Goal: Task Accomplishment & Management: Manage account settings

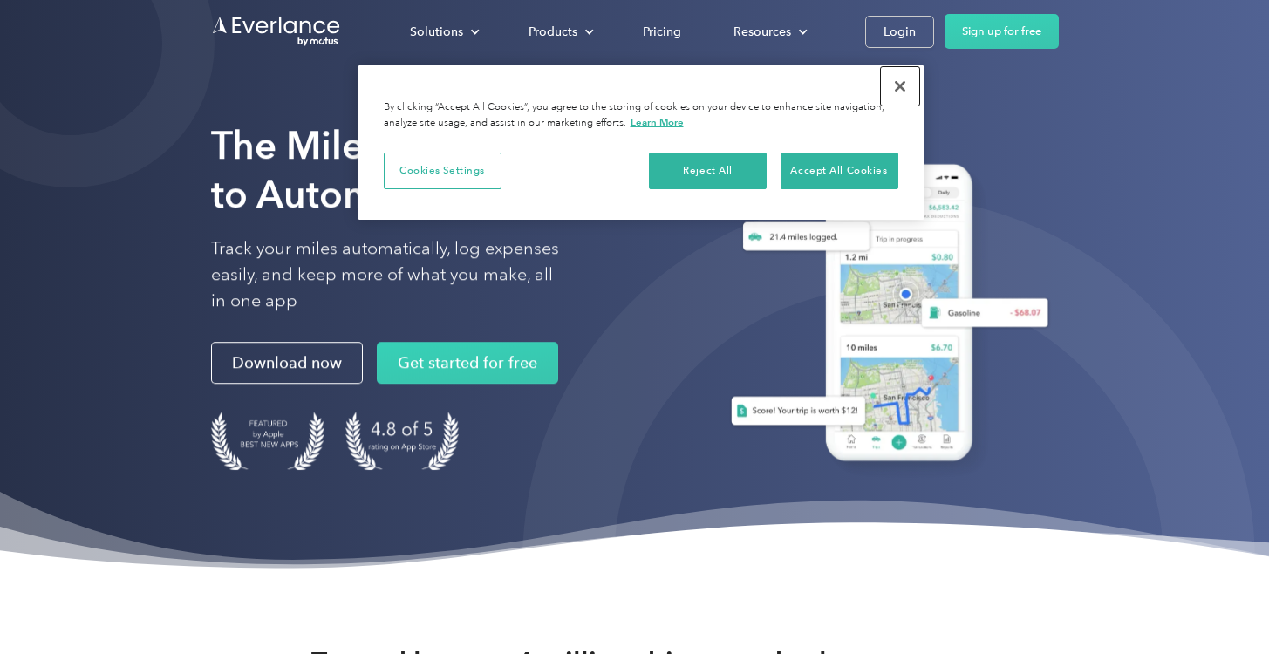
click at [898, 85] on button "Close" at bounding box center [900, 86] width 38 height 38
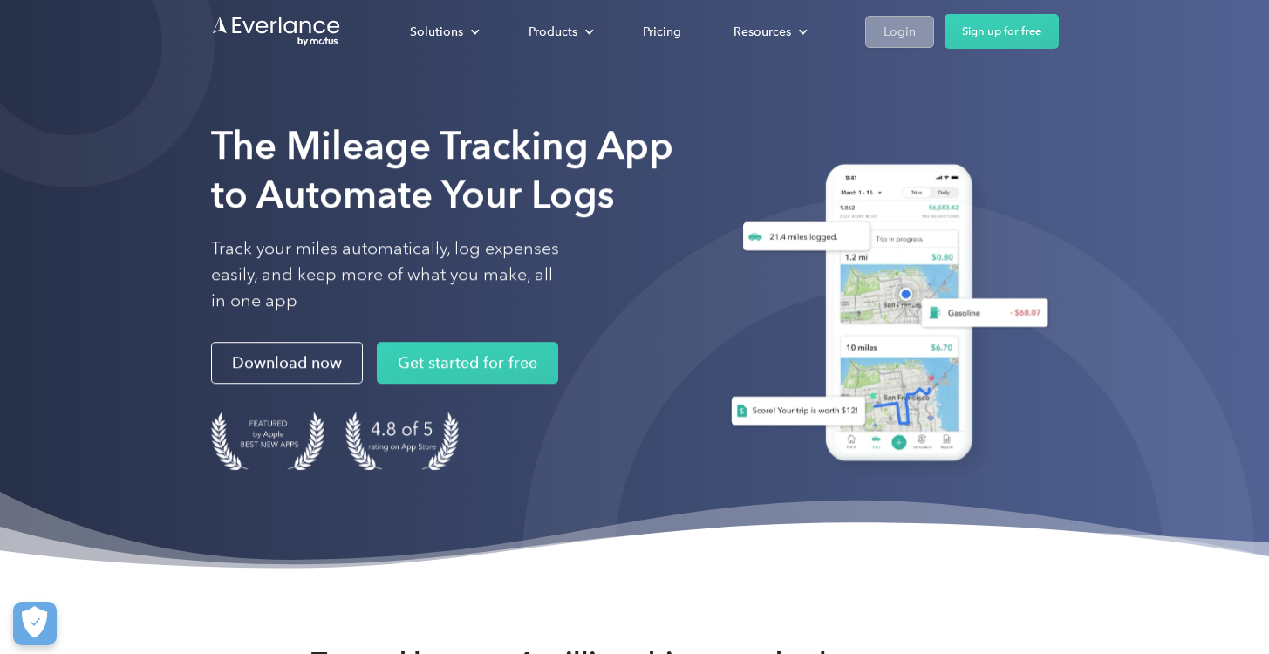
click at [898, 35] on div "Login" at bounding box center [899, 32] width 32 height 22
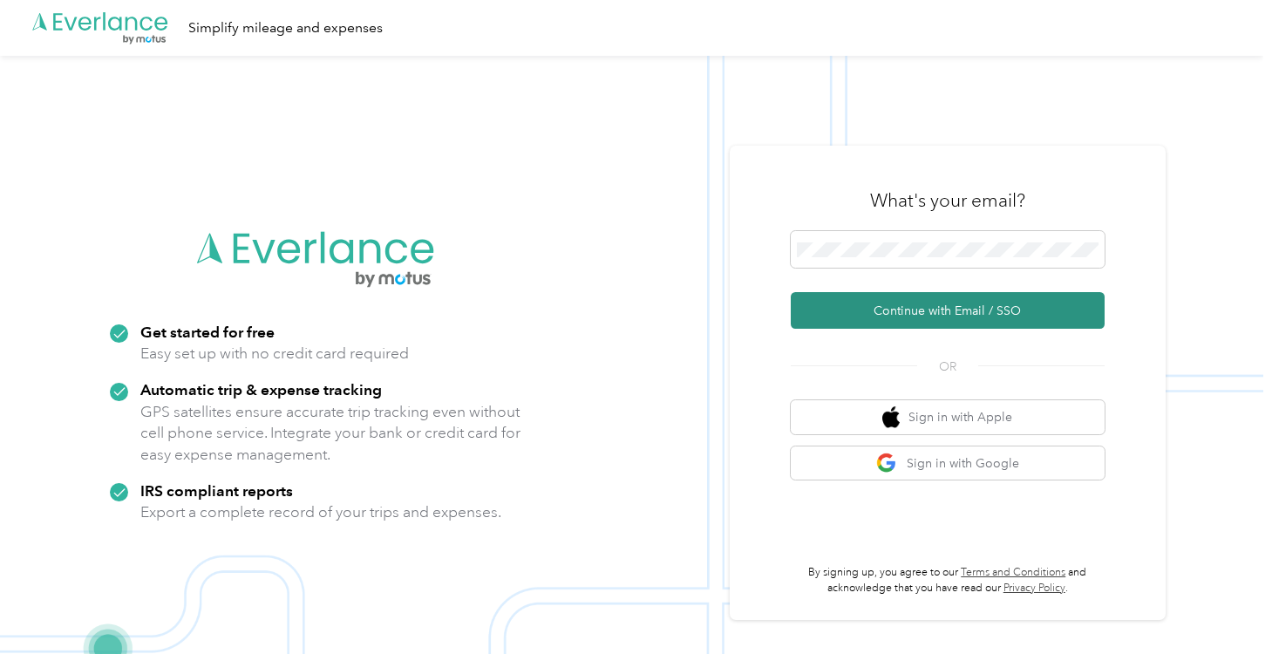
click at [963, 309] on button "Continue with Email / SSO" at bounding box center [948, 310] width 314 height 37
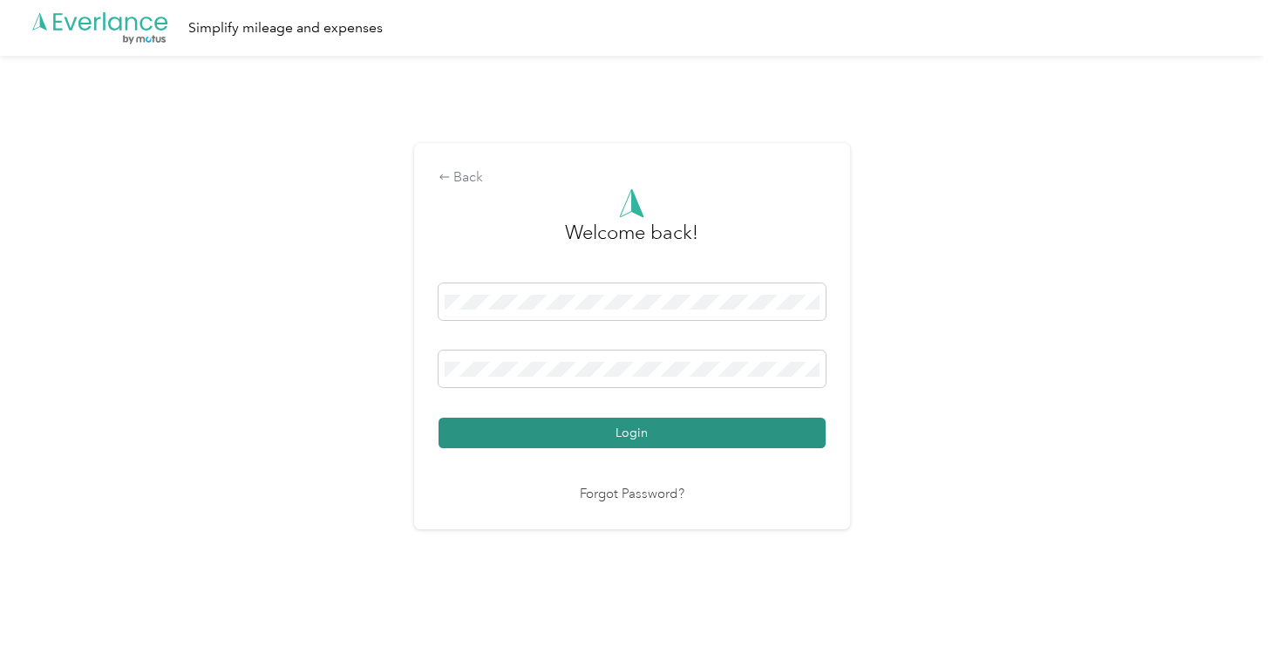
click at [661, 429] on button "Login" at bounding box center [632, 433] width 387 height 31
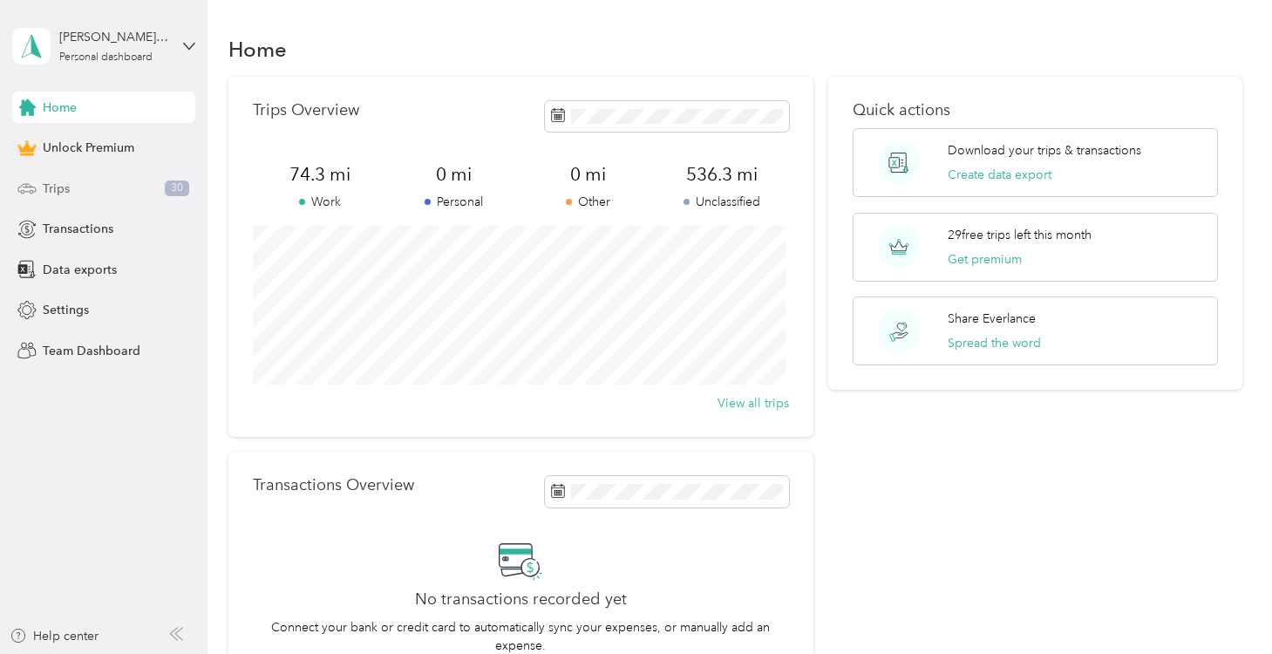
click at [57, 190] on span "Trips" at bounding box center [56, 189] width 27 height 18
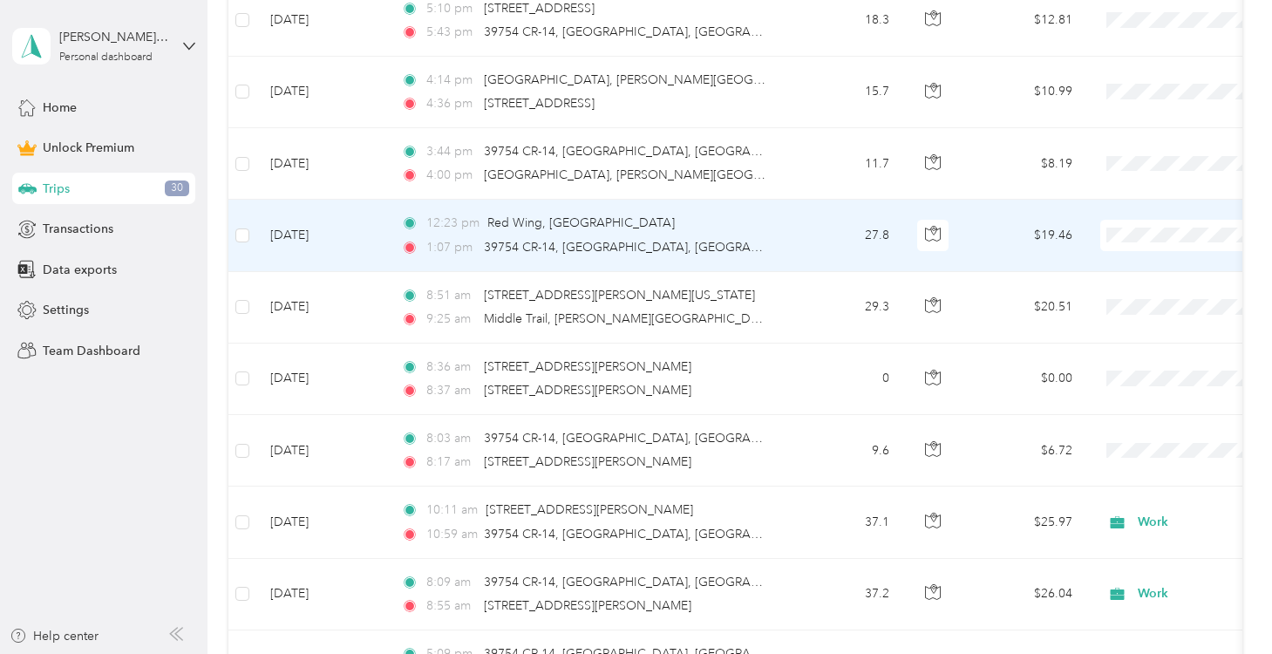
scroll to position [896, 0]
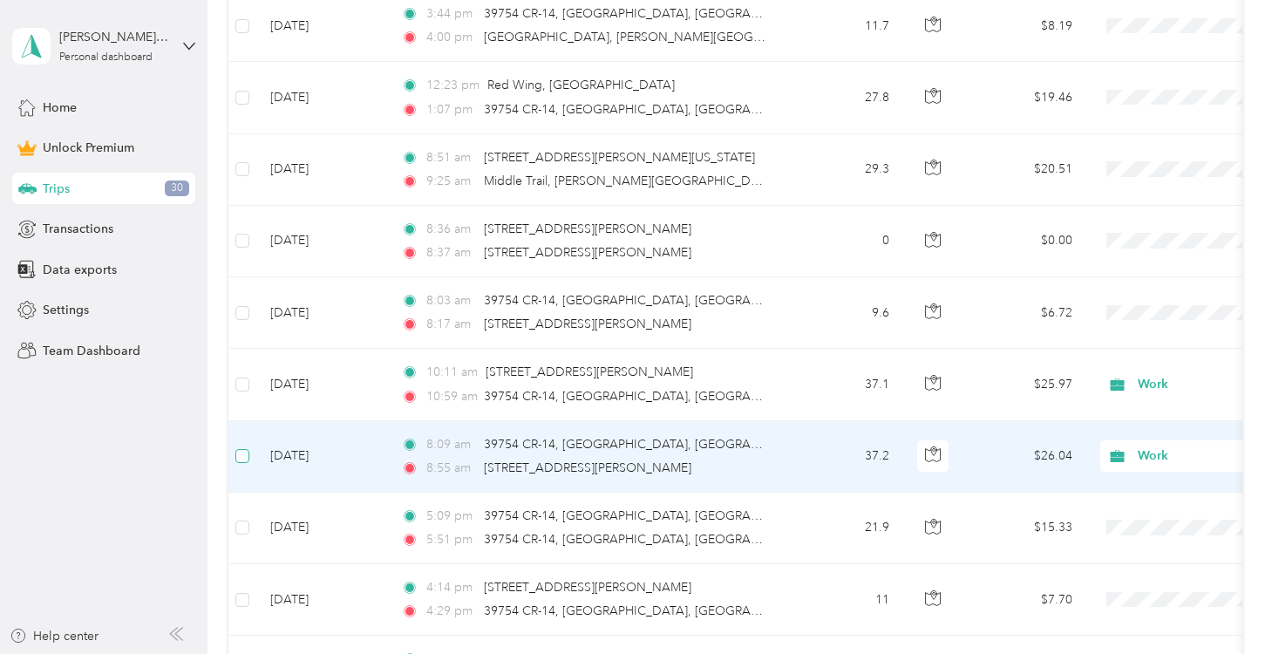
click at [241, 447] on label at bounding box center [242, 456] width 14 height 19
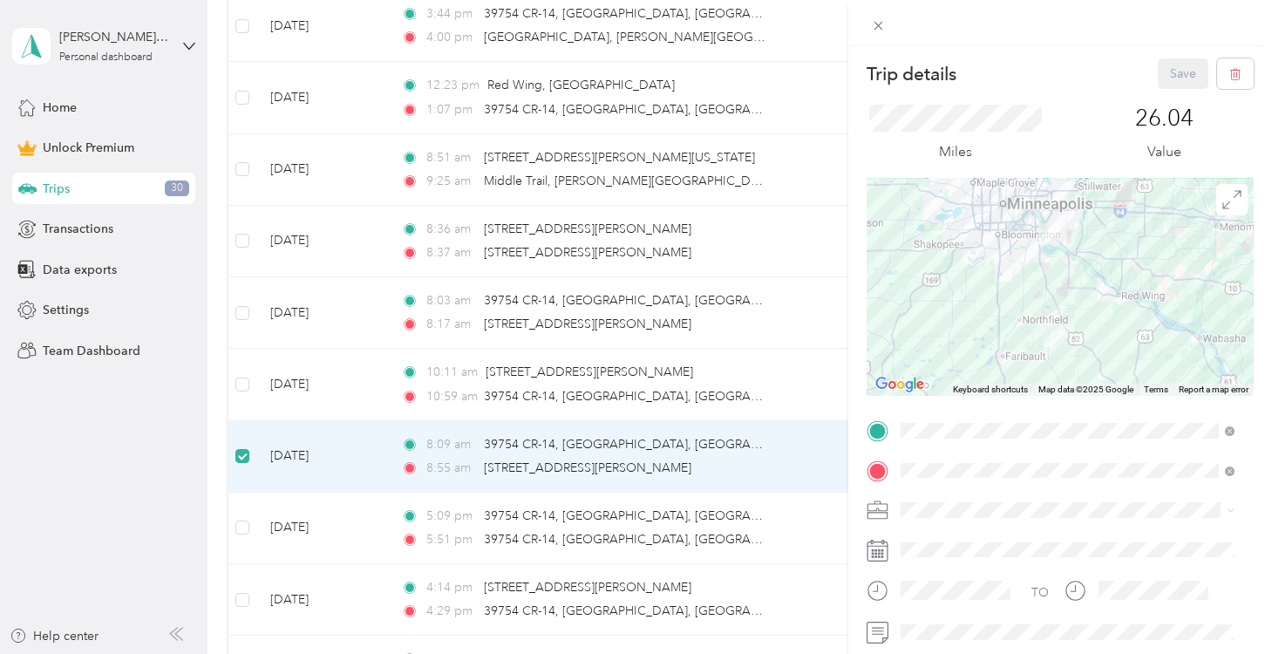
click at [247, 383] on div "Trip details Save This trip cannot be edited because it is either under review,…" at bounding box center [636, 327] width 1272 height 654
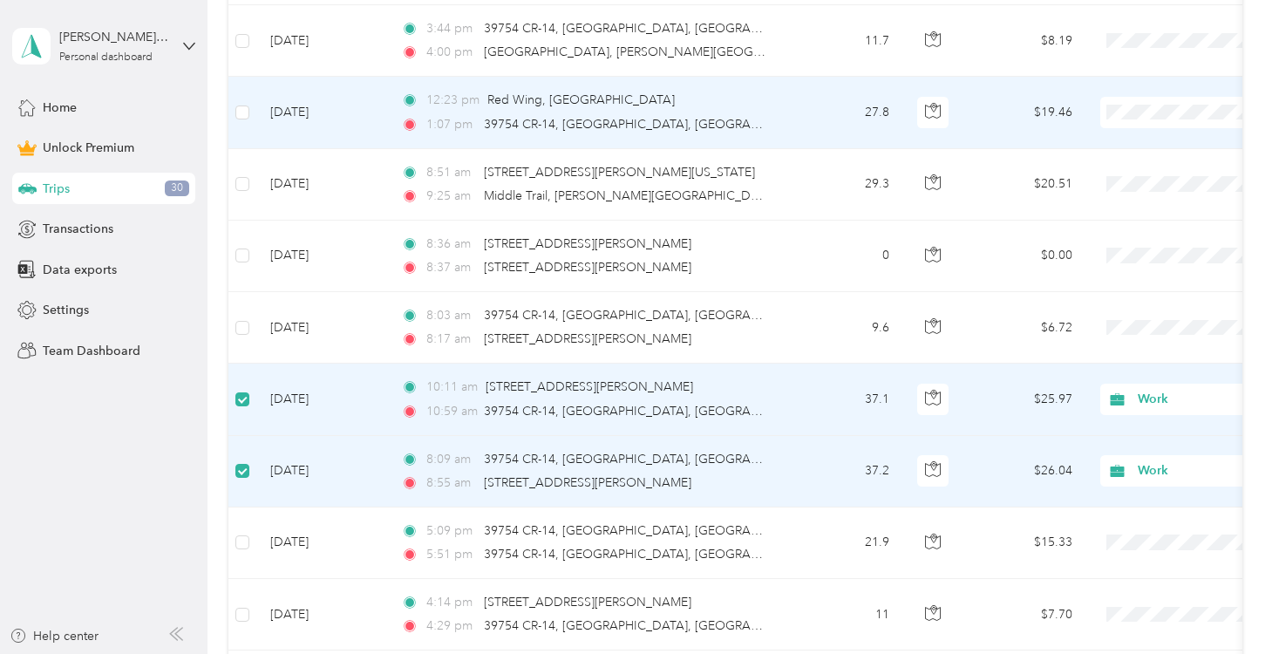
scroll to position [891, 0]
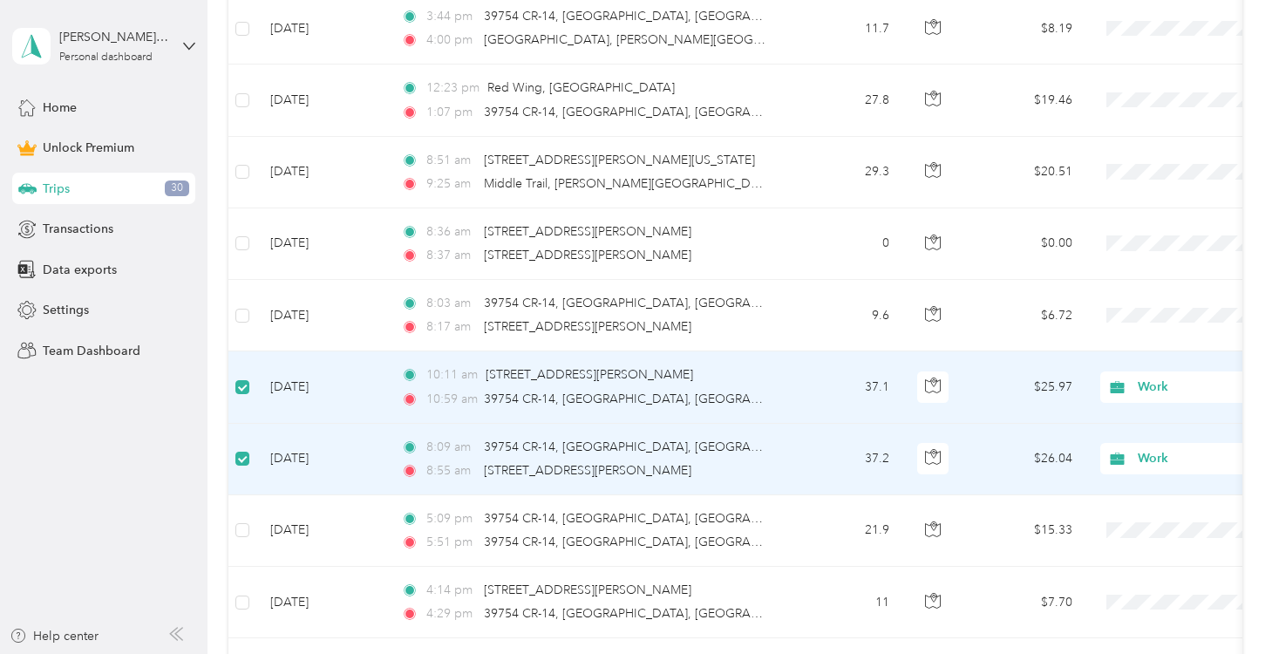
click at [879, 456] on td "37.2" at bounding box center [845, 460] width 115 height 72
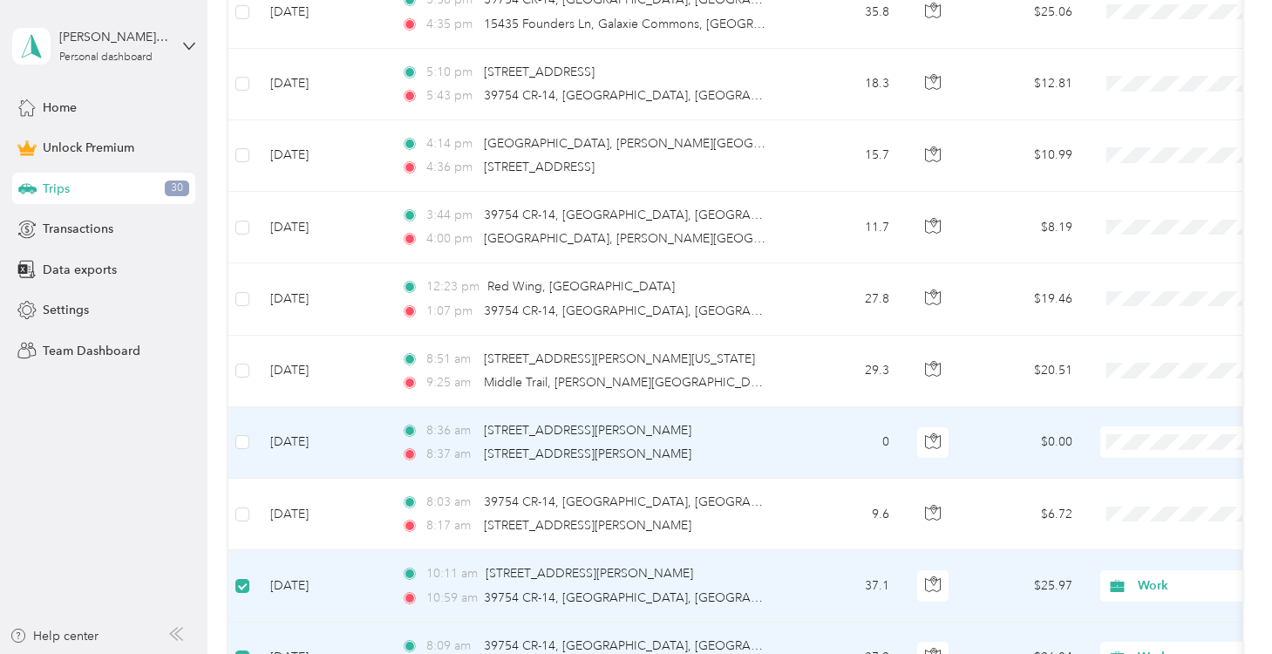
scroll to position [732, 0]
